Goal: Register for event/course

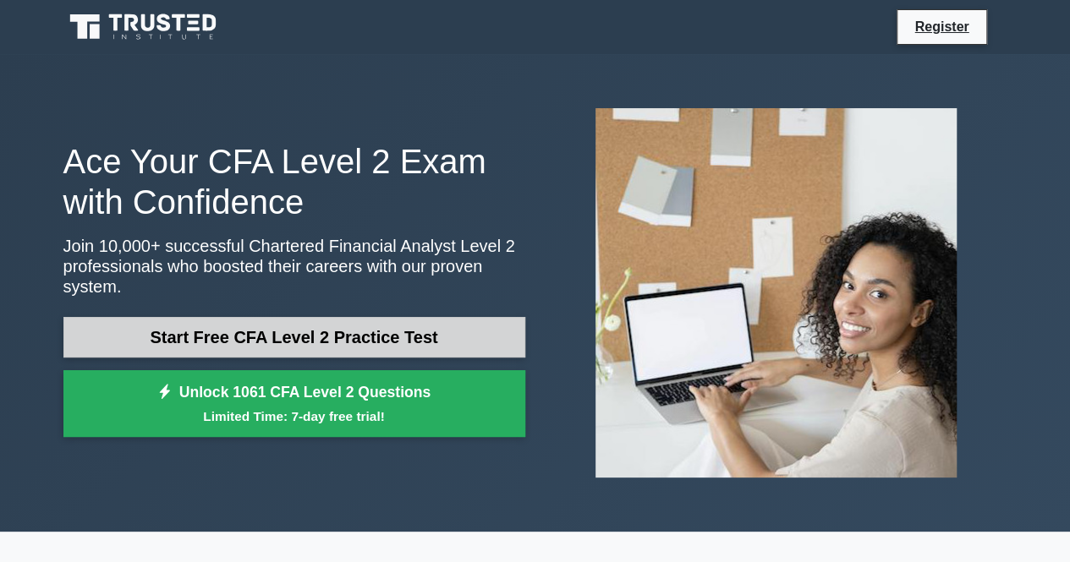
click at [387, 326] on link "Start Free CFA Level 2 Practice Test" at bounding box center [294, 337] width 462 height 41
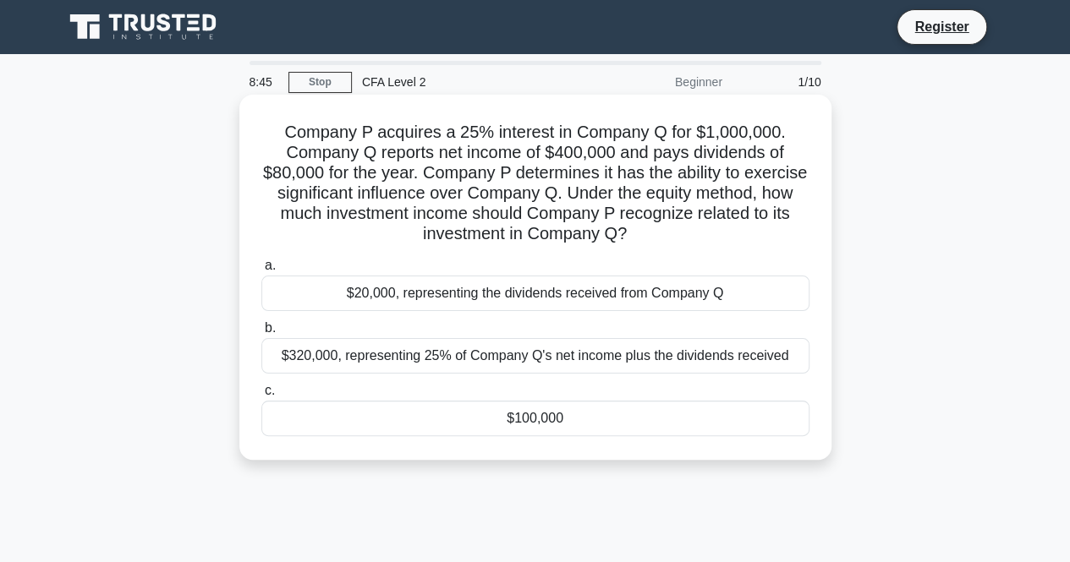
click at [508, 362] on div "$320,000, representing 25% of Company Q's net income plus the dividends received" at bounding box center [535, 356] width 548 height 36
click at [261, 334] on input "b. $320,000, representing 25% of Company Q's net income plus the dividends rece…" at bounding box center [261, 328] width 0 height 11
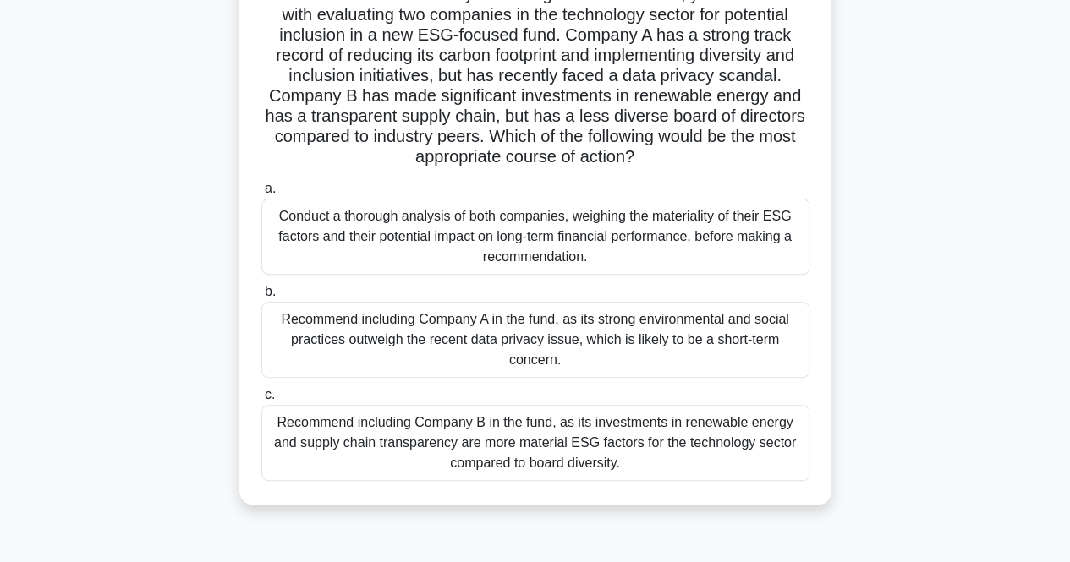
scroll to position [149, 0]
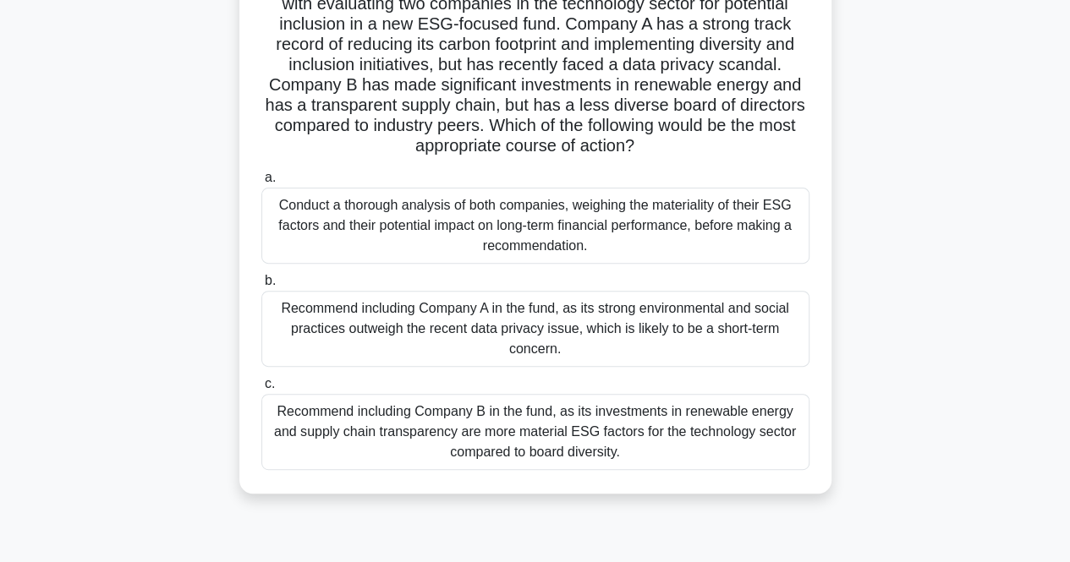
click at [689, 222] on div "Conduct a thorough analysis of both companies, weighing the materiality of thei…" at bounding box center [535, 226] width 548 height 76
click at [261, 184] on input "a. Conduct a thorough analysis of both companies, weighing the materiality of t…" at bounding box center [261, 178] width 0 height 11
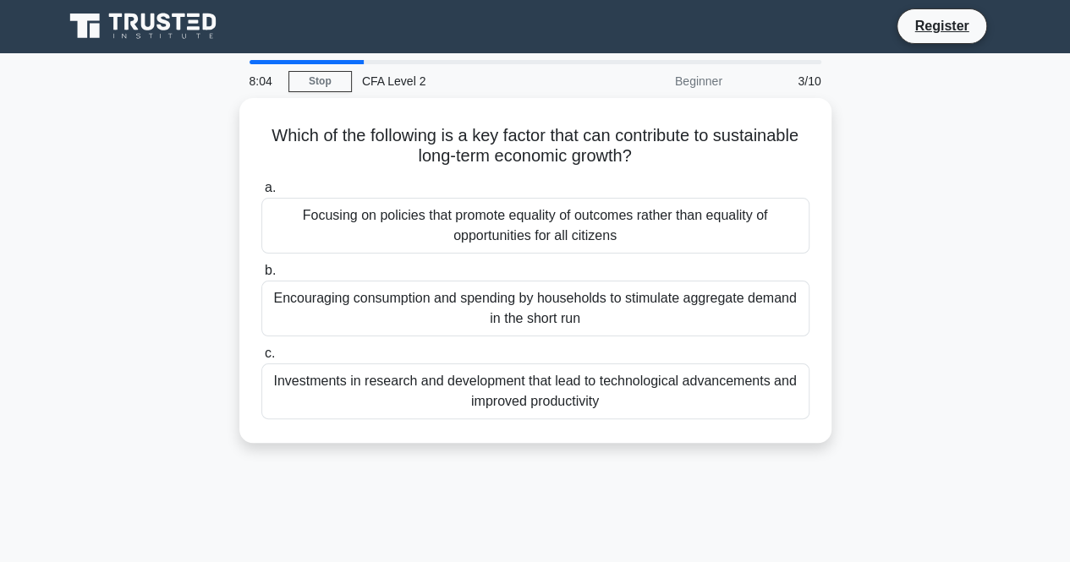
scroll to position [0, 0]
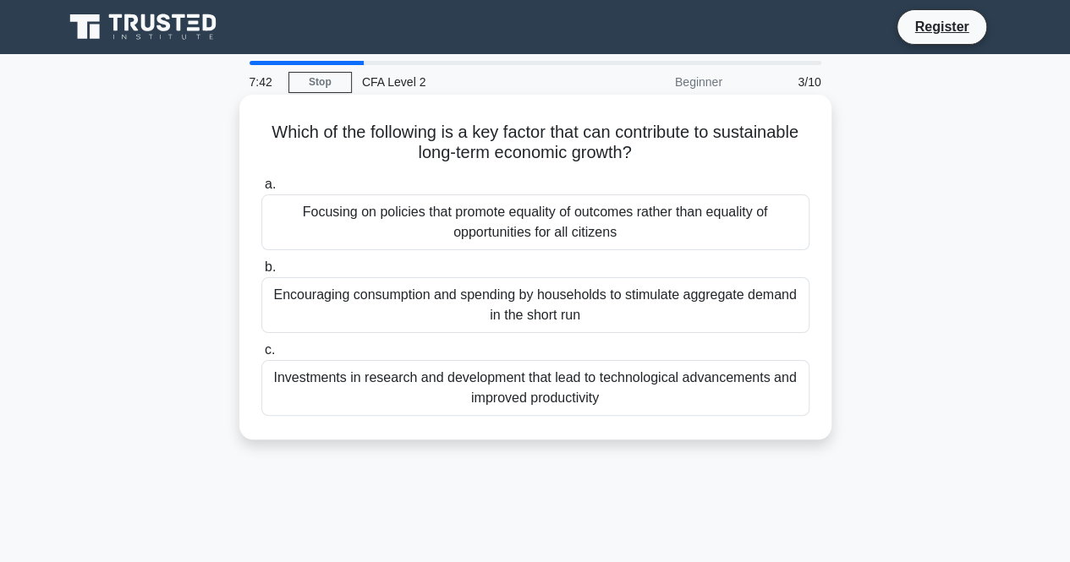
click at [593, 383] on div "Investments in research and development that lead to technological advancements…" at bounding box center [535, 388] width 548 height 56
click at [261, 356] on input "c. Investments in research and development that lead to technological advanceme…" at bounding box center [261, 350] width 0 height 11
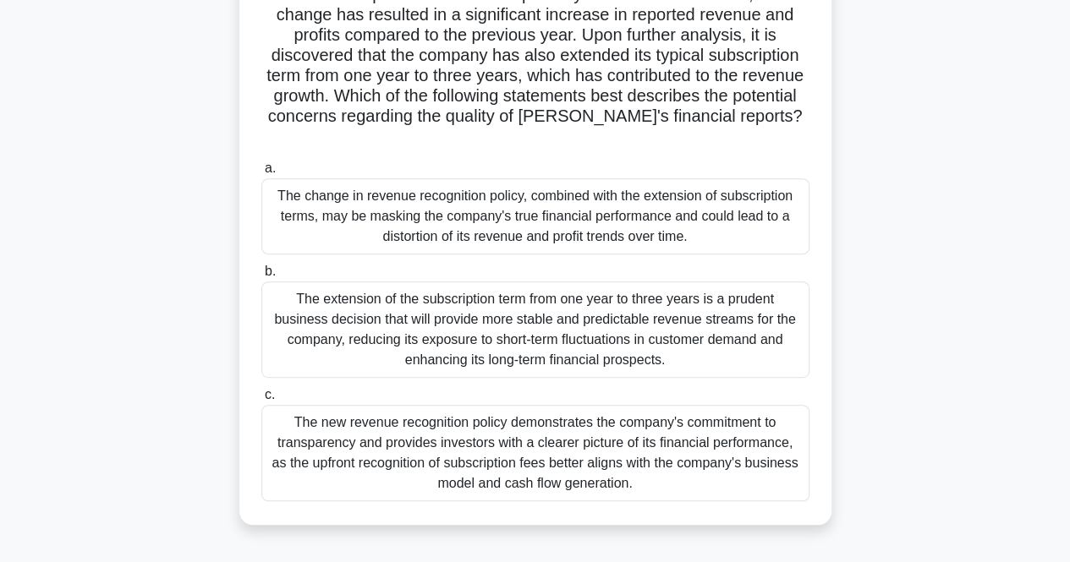
scroll to position [250, 0]
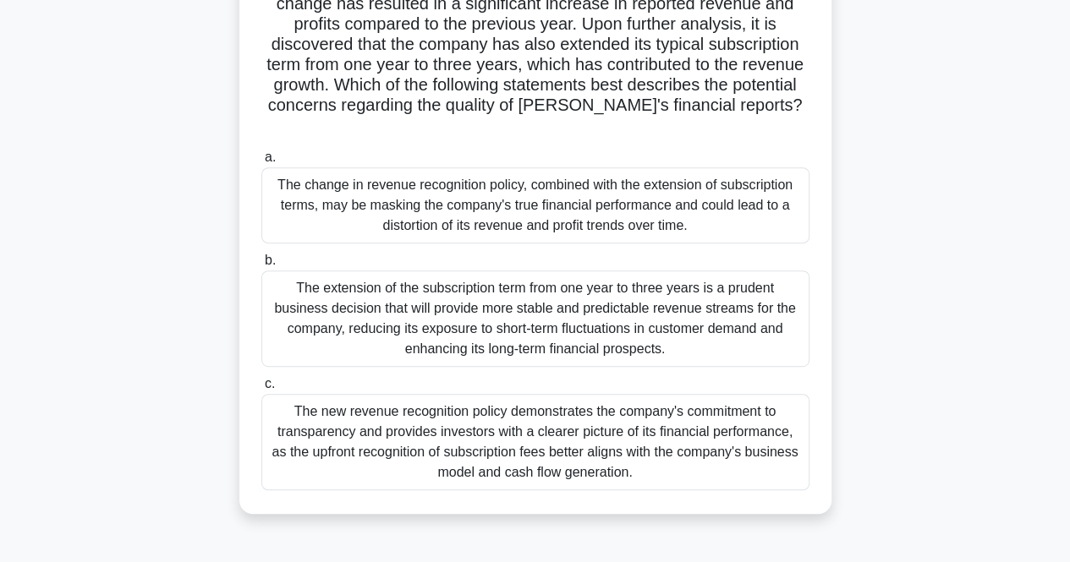
click at [706, 218] on div "The change in revenue recognition policy, combined with the extension of subscr…" at bounding box center [535, 205] width 548 height 76
click at [261, 163] on input "a. The change in revenue recognition policy, combined with the extension of sub…" at bounding box center [261, 157] width 0 height 11
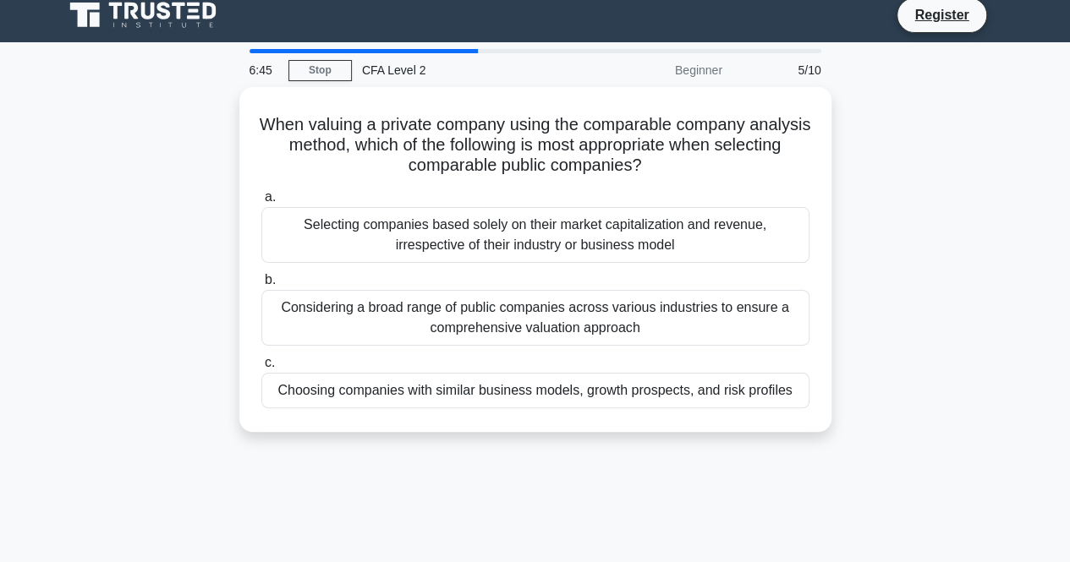
scroll to position [0, 0]
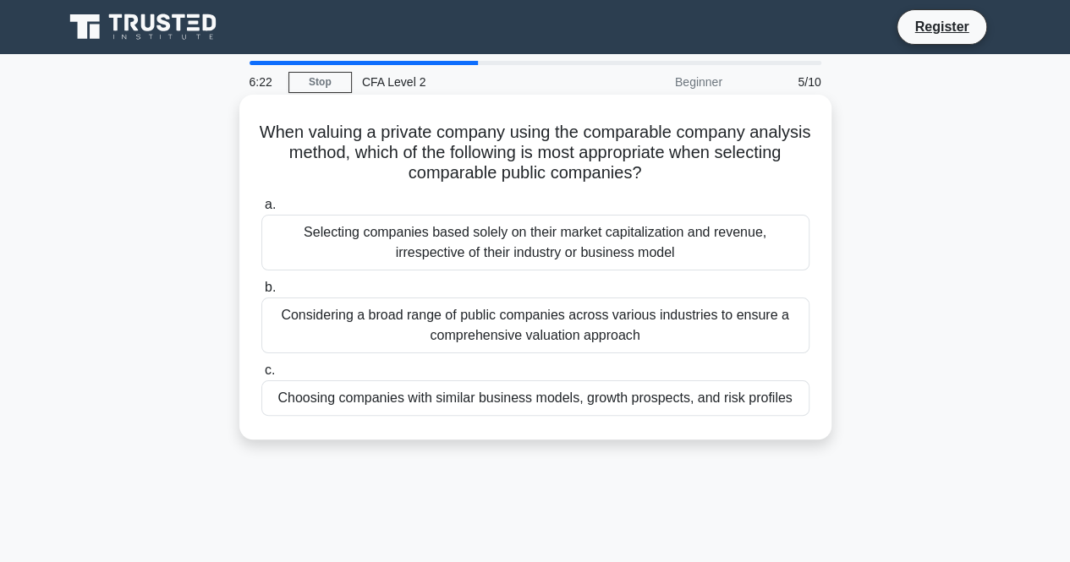
click at [736, 391] on div "Choosing companies with similar business models, growth prospects, and risk pro…" at bounding box center [535, 399] width 548 height 36
click at [261, 376] on input "c. Choosing companies with similar business models, growth prospects, and risk …" at bounding box center [261, 370] width 0 height 11
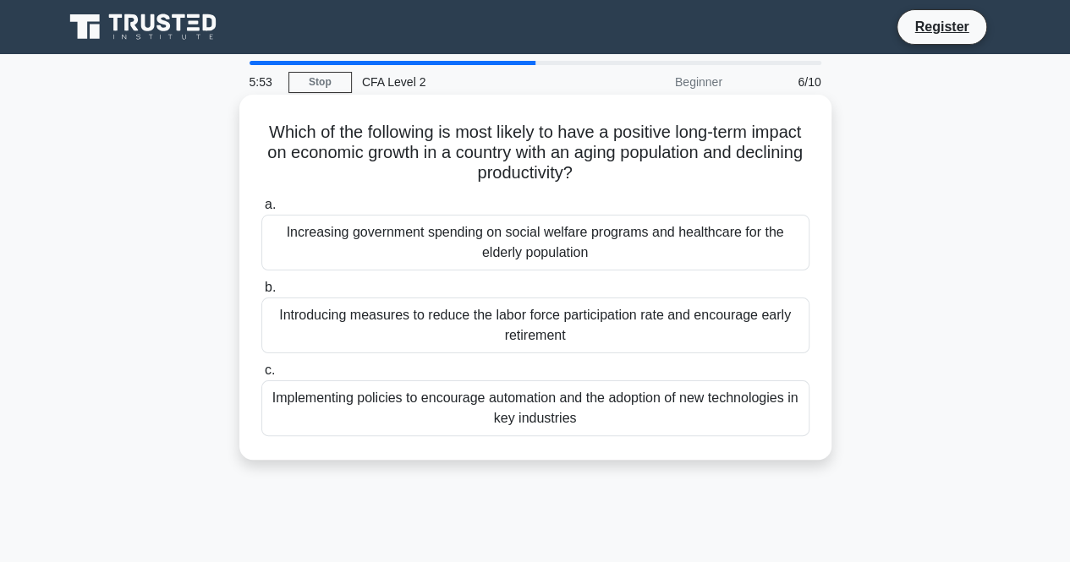
click at [639, 414] on div "Implementing policies to encourage automation and the adoption of new technolog…" at bounding box center [535, 409] width 548 height 56
click at [261, 376] on input "c. Implementing policies to encourage automation and the adoption of new techno…" at bounding box center [261, 370] width 0 height 11
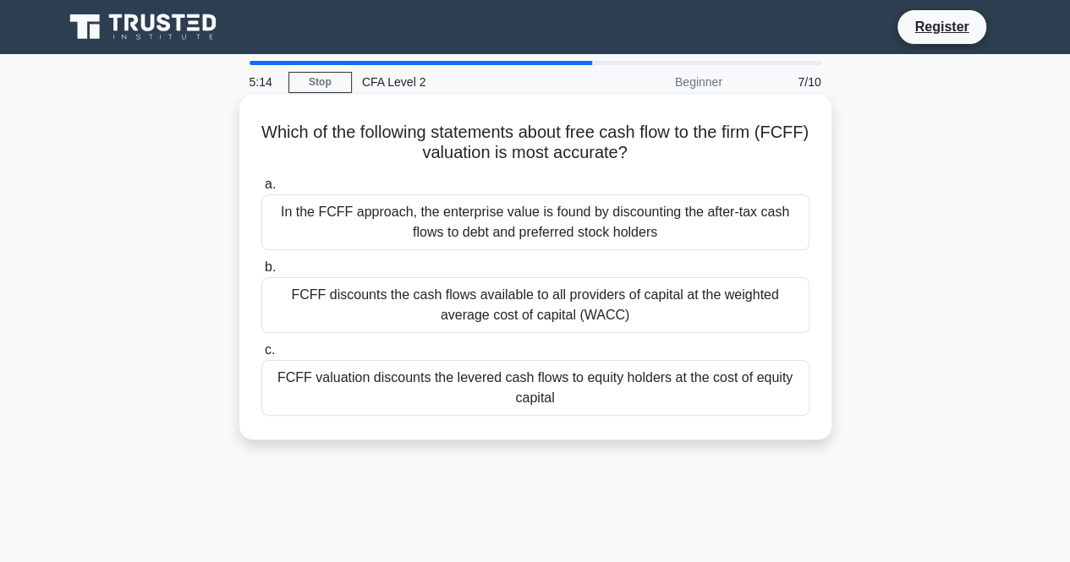
click at [618, 319] on div "FCFF discounts the cash flows available to all providers of capital at the weig…" at bounding box center [535, 305] width 548 height 56
click at [261, 273] on input "b. FCFF discounts the cash flows available to all providers of capital at the w…" at bounding box center [261, 267] width 0 height 11
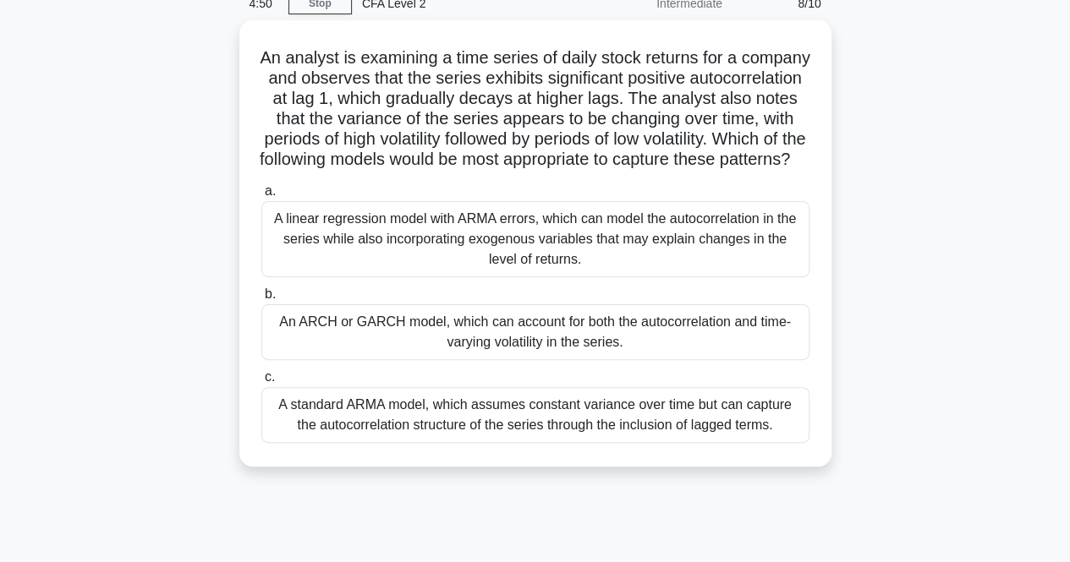
scroll to position [78, 0]
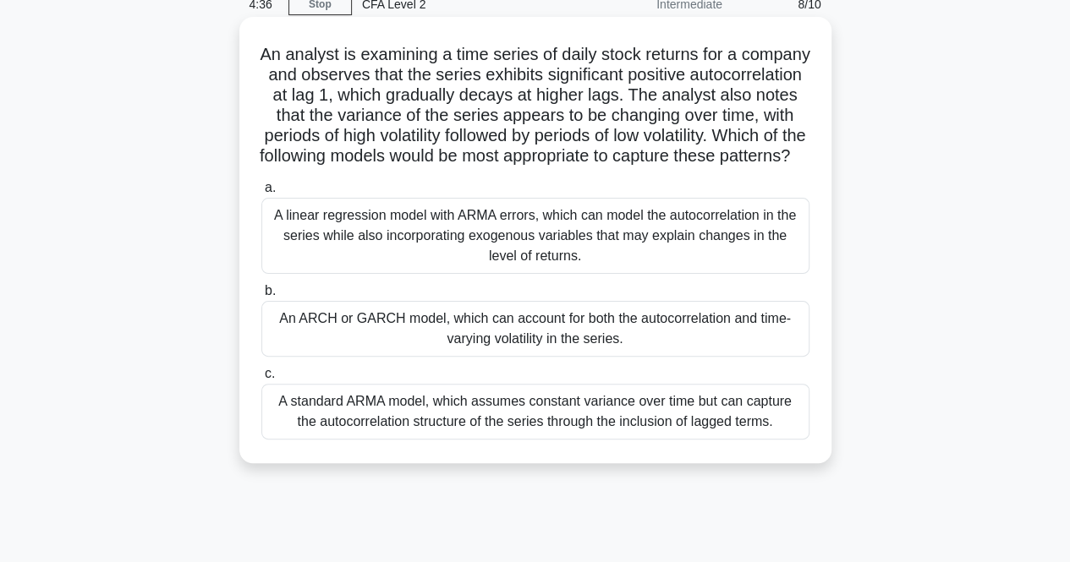
click at [694, 263] on div "A linear regression model with ARMA errors, which can model the autocorrelation…" at bounding box center [535, 236] width 548 height 76
click at [261, 194] on input "a. A linear regression model with ARMA errors, which can model the autocorrelat…" at bounding box center [261, 188] width 0 height 11
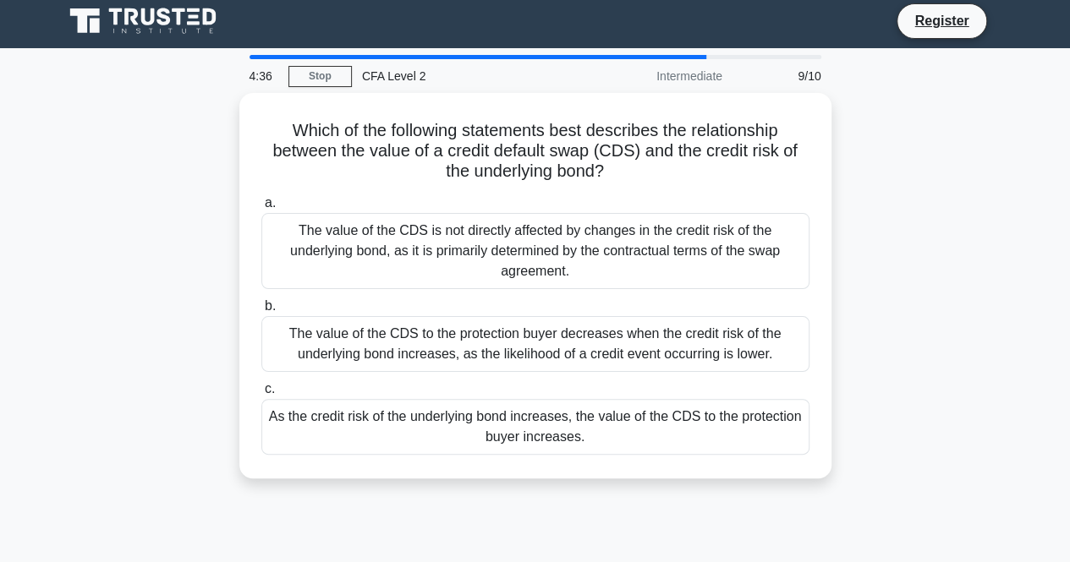
scroll to position [0, 0]
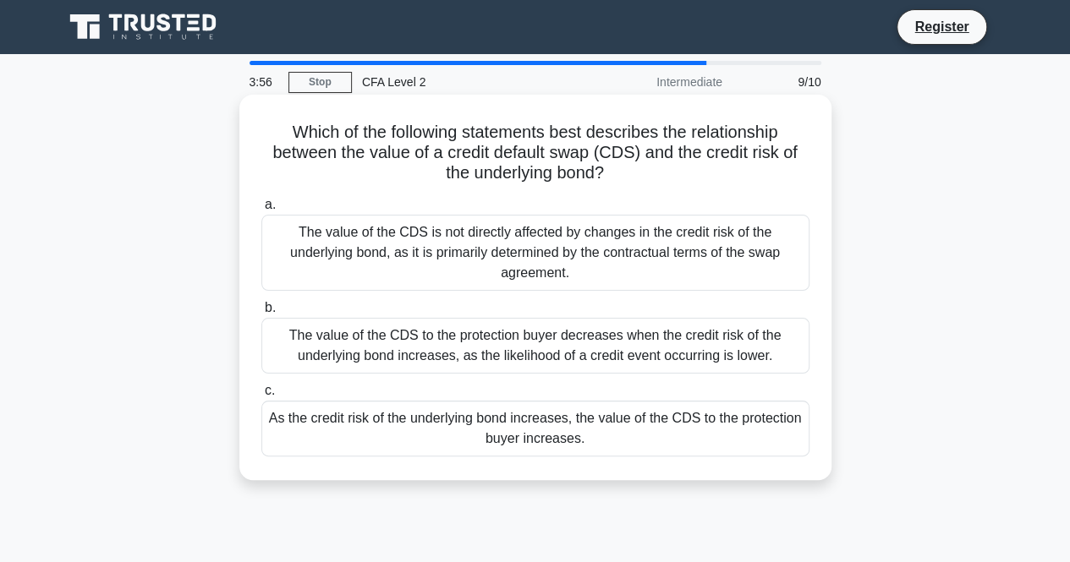
click at [589, 437] on div "As the credit risk of the underlying bond increases, the value of the CDS to th…" at bounding box center [535, 429] width 548 height 56
click at [261, 397] on input "c. As the credit risk of the underlying bond increases, the value of the CDS to…" at bounding box center [261, 391] width 0 height 11
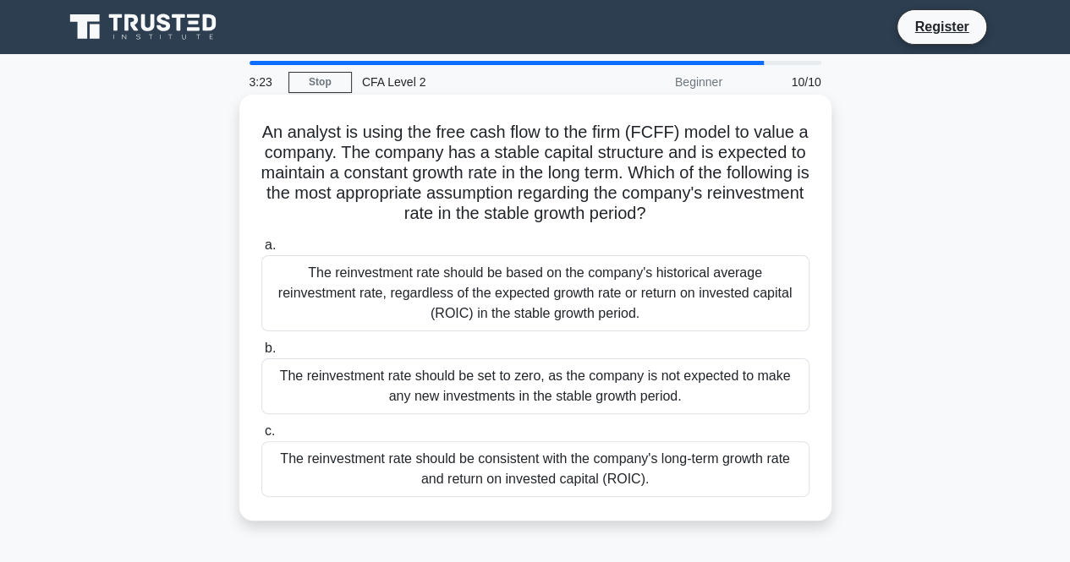
click at [659, 480] on div "The reinvestment rate should be consistent with the company's long-term growth …" at bounding box center [535, 470] width 548 height 56
click at [261, 437] on input "c. The reinvestment rate should be consistent with the company's long-term grow…" at bounding box center [261, 431] width 0 height 11
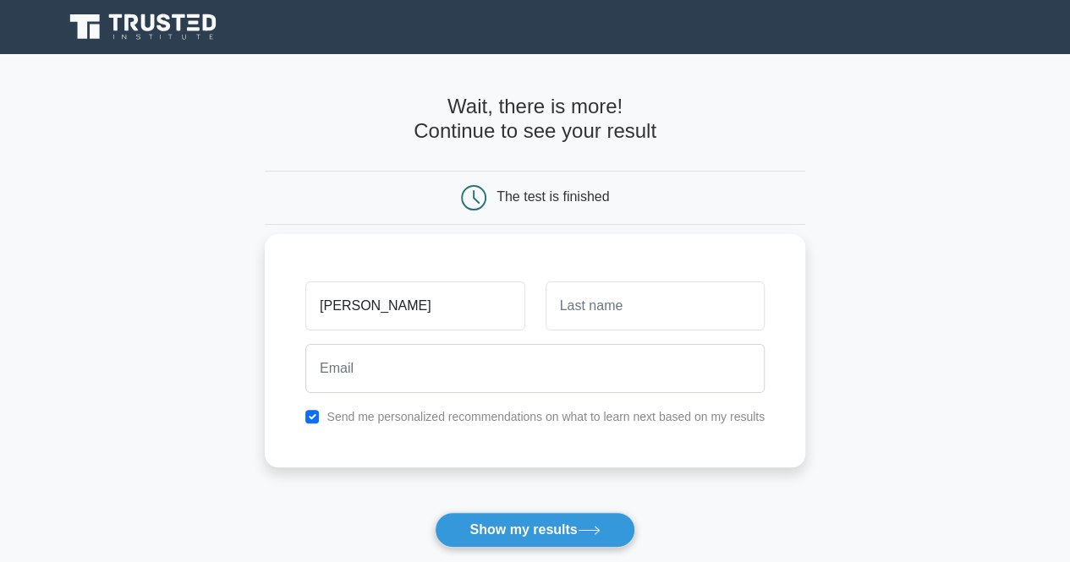
type input "[PERSON_NAME]"
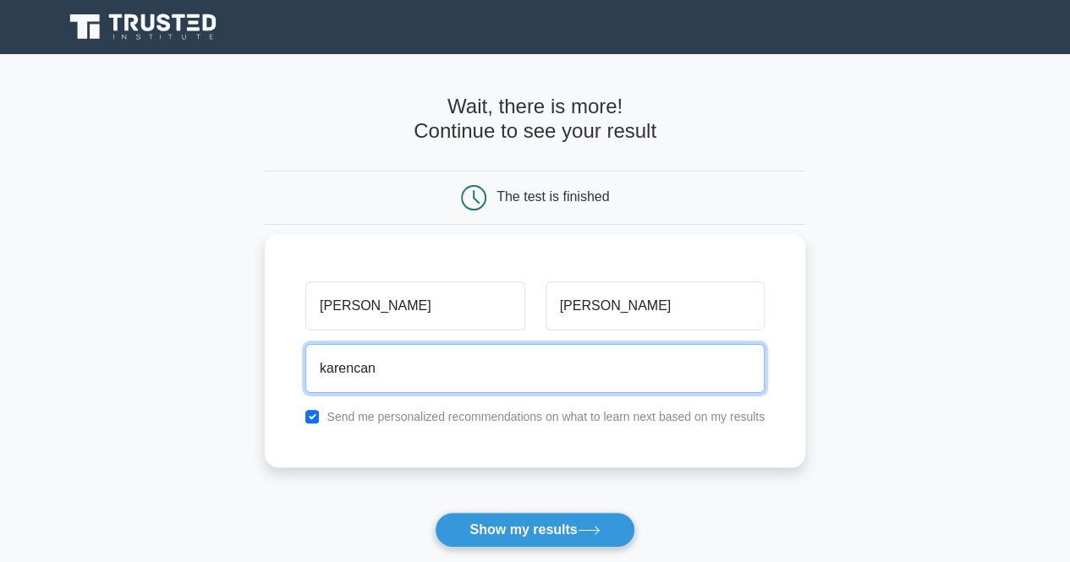
type input "karencandi96@gmail.com"
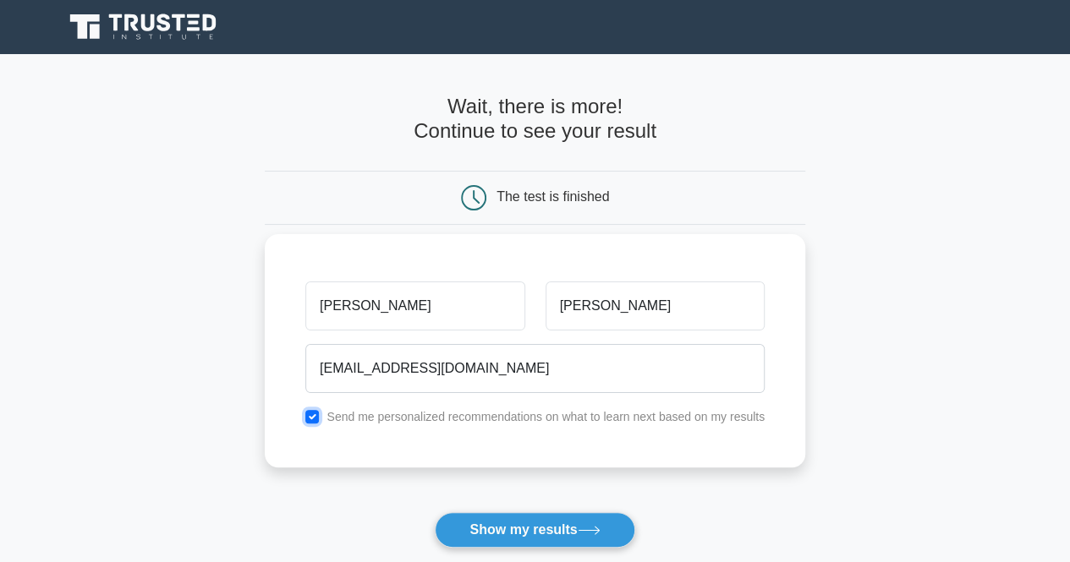
click at [310, 419] on input "checkbox" at bounding box center [312, 417] width 14 height 14
checkbox input "false"
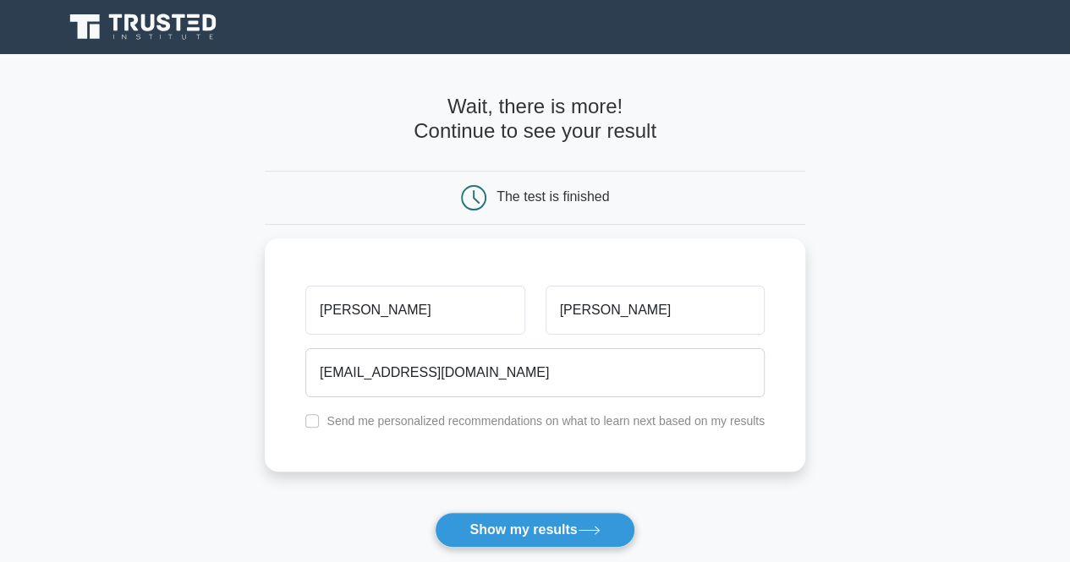
click at [508, 520] on button "Show my results" at bounding box center [535, 531] width 200 height 36
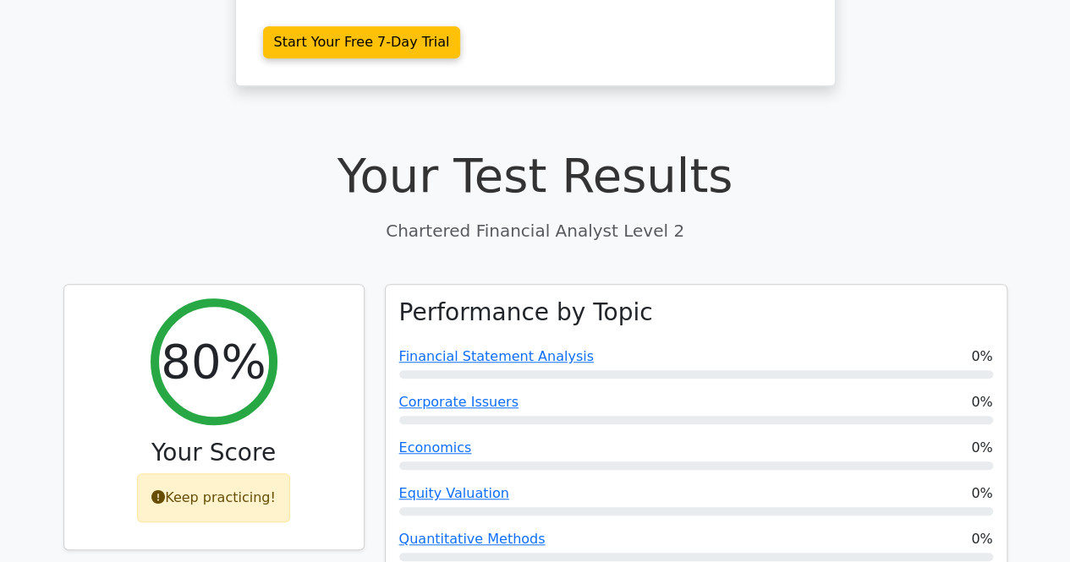
scroll to position [431, 0]
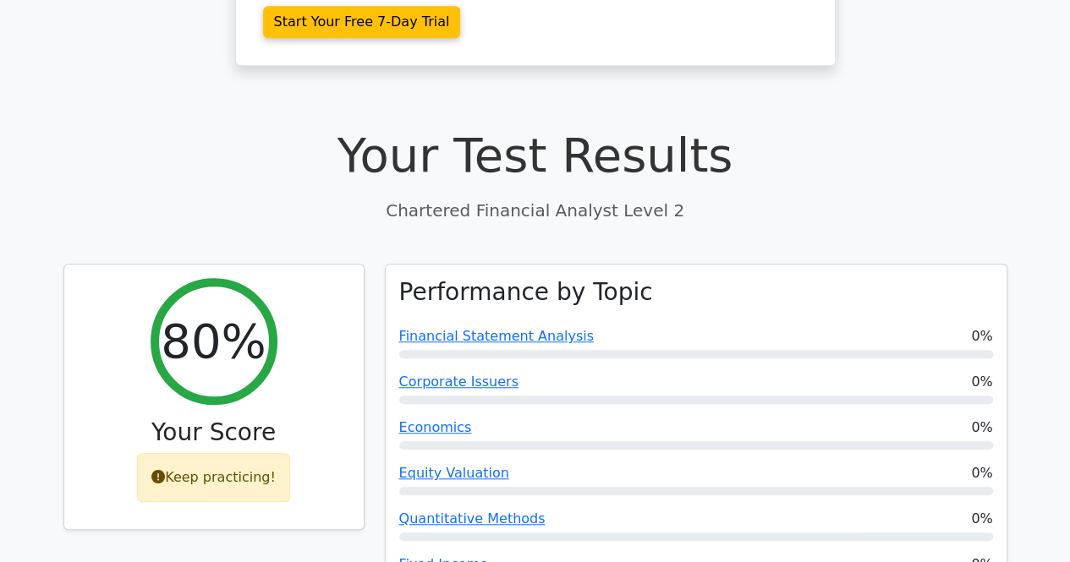
click at [1013, 264] on div "Performance by Topic Financial Statement Analysis 0% Corporate Issuers 0% Econo…" at bounding box center [696, 450] width 643 height 372
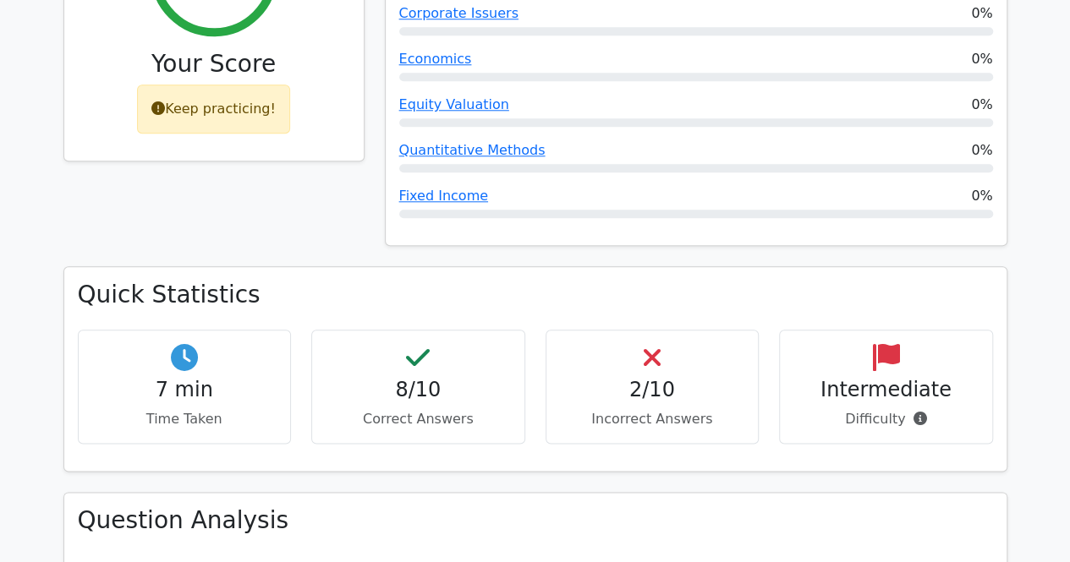
scroll to position [787, 0]
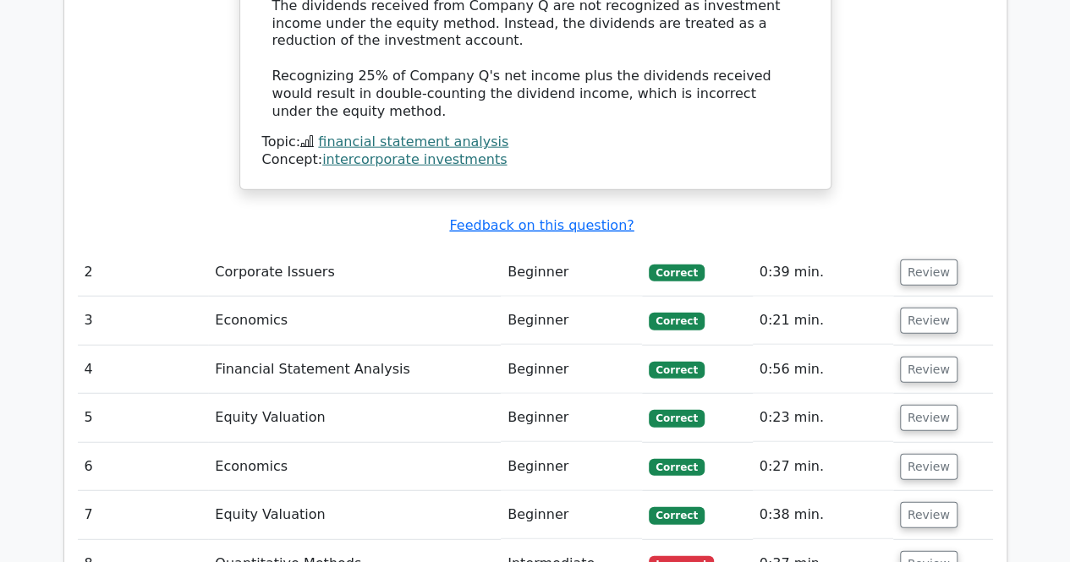
scroll to position [1951, 0]
